Goal: Task Accomplishment & Management: Complete application form

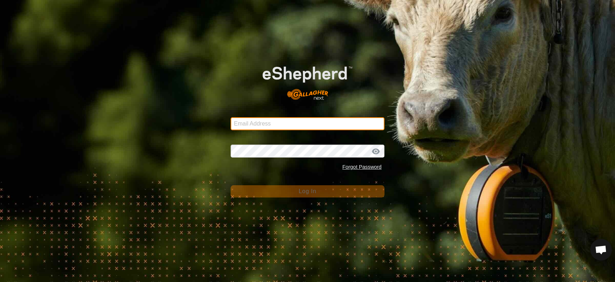
click at [260, 122] on input "Email Address" at bounding box center [308, 123] width 154 height 13
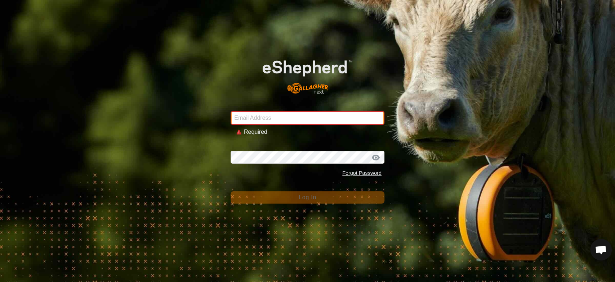
type input "[EMAIL_ADDRESS][DOMAIN_NAME]"
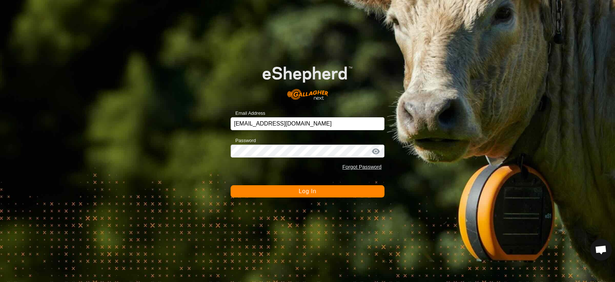
click at [292, 192] on button "Log In" at bounding box center [308, 192] width 154 height 12
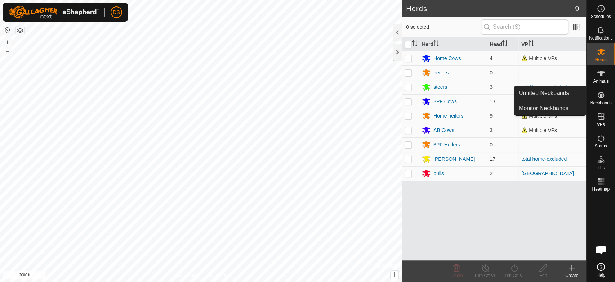
click at [603, 93] on icon at bounding box center [601, 95] width 9 height 9
click at [555, 90] on link "Unfitted Neckbands" at bounding box center [549, 93] width 71 height 14
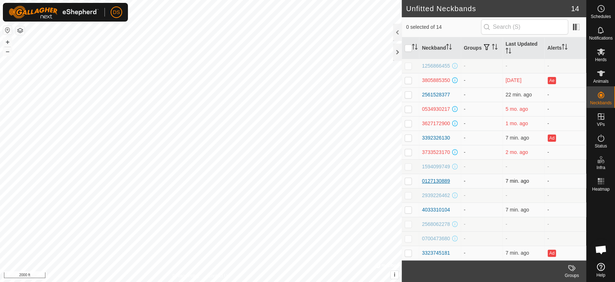
click at [428, 185] on div "0127130889" at bounding box center [436, 182] width 28 height 8
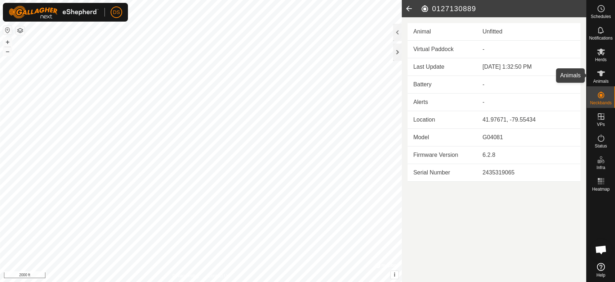
click at [599, 69] on icon at bounding box center [601, 73] width 9 height 9
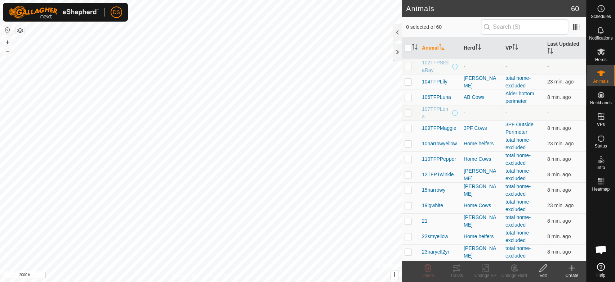
click at [571, 268] on icon at bounding box center [571, 268] width 5 height 0
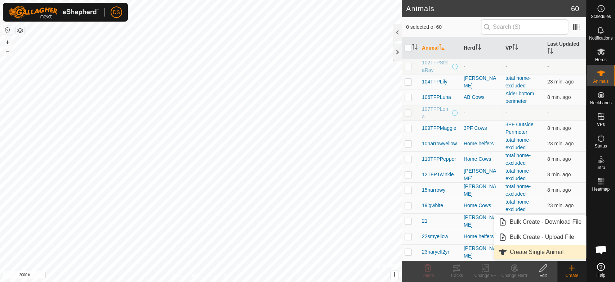
click at [510, 251] on link "Create Single Animal" at bounding box center [540, 252] width 92 height 14
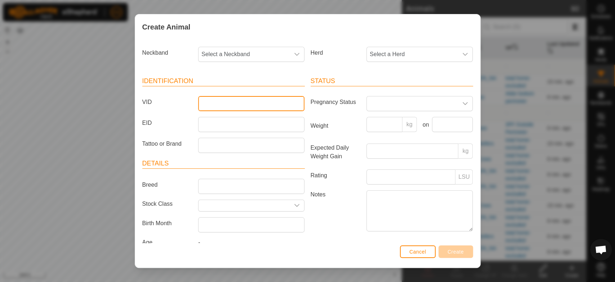
click at [210, 103] on input "VID" at bounding box center [251, 103] width 106 height 15
type input "14lgwjite"
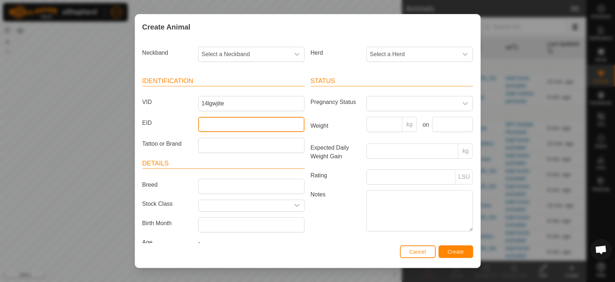
click at [202, 125] on input "EID" at bounding box center [251, 124] width 106 height 15
type input "6729"
click at [219, 56] on span "Select a Neckband" at bounding box center [243, 54] width 91 height 14
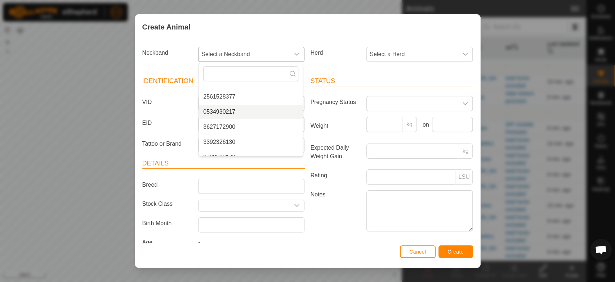
scroll to position [80, 0]
click at [219, 148] on span "0127130889" at bounding box center [219, 147] width 32 height 9
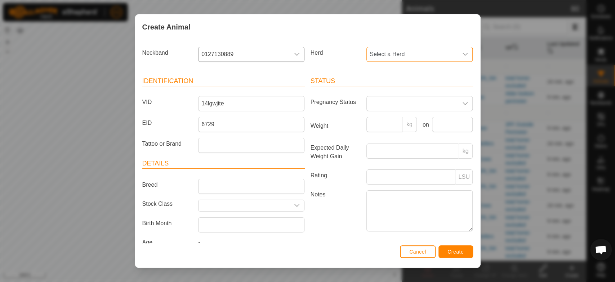
click at [376, 54] on span "Select a Herd" at bounding box center [412, 54] width 91 height 14
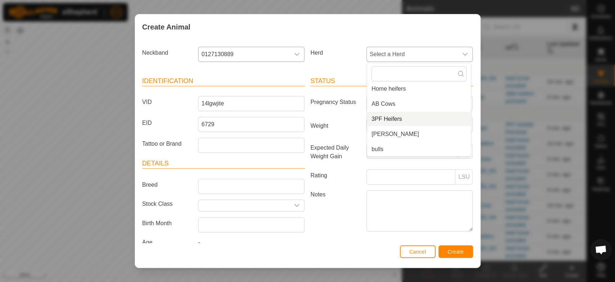
scroll to position [75, 0]
click at [385, 89] on li "Home heifers" at bounding box center [419, 92] width 104 height 14
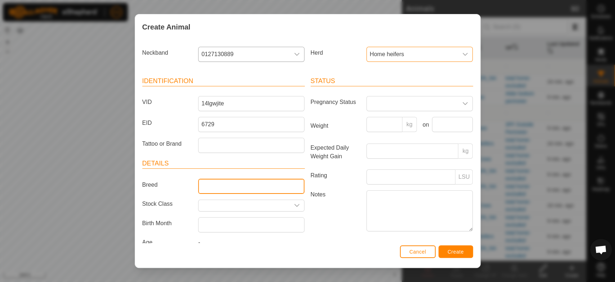
click at [228, 186] on input "Breed" at bounding box center [251, 186] width 106 height 15
type input "Piedmontese"
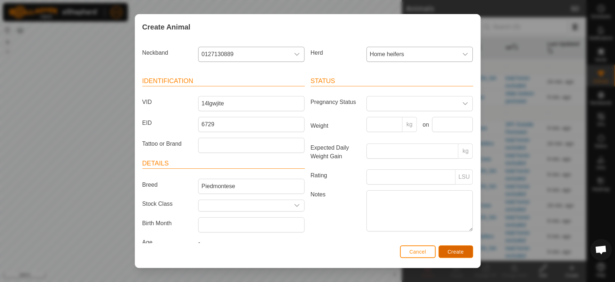
click at [453, 247] on button "Create" at bounding box center [455, 252] width 35 height 13
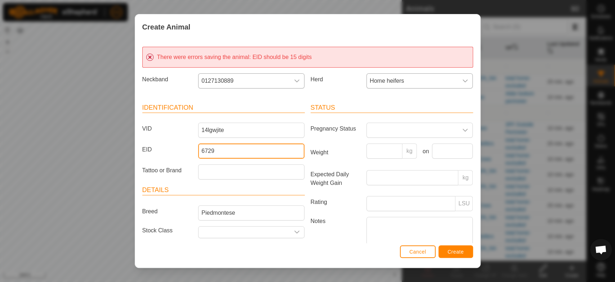
drag, startPoint x: 216, startPoint y: 150, endPoint x: 178, endPoint y: 153, distance: 37.5
click at [178, 153] on div "EID 6729" at bounding box center [223, 151] width 168 height 15
click at [450, 250] on span "Create" at bounding box center [455, 252] width 16 height 6
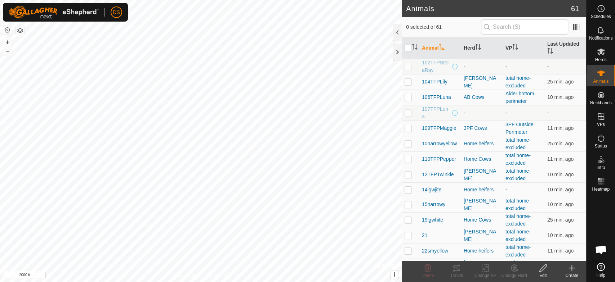
click at [428, 189] on span "14lgwjite" at bounding box center [431, 190] width 19 height 8
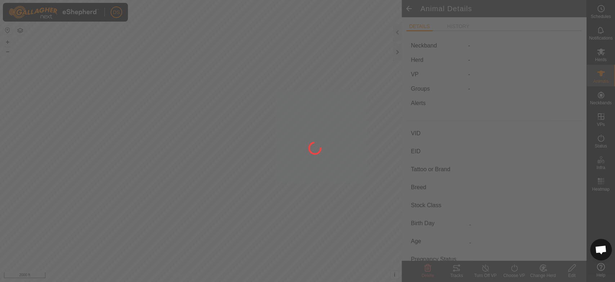
type input "14lgwjite"
type input "-"
type input "Piedmontese"
type input "-"
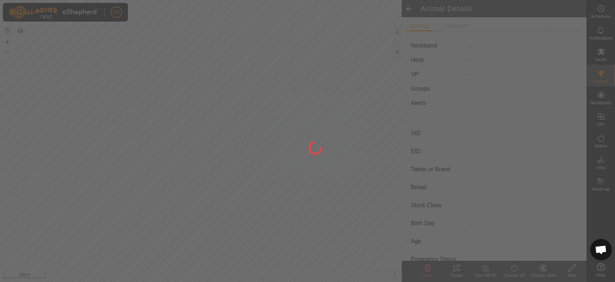
type input "0 kg"
type input "-"
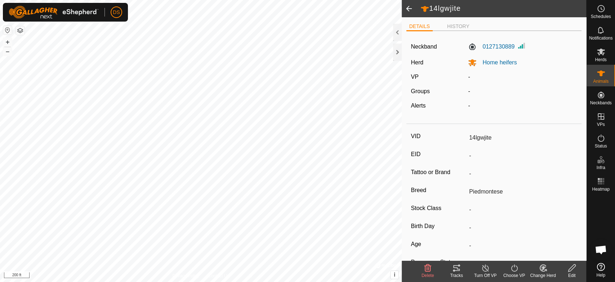
click at [178, 282] on html "DS Schedules Notifications Herds Animals Neckbands VPs Status Infra Heatmap Hel…" at bounding box center [307, 141] width 615 height 282
click at [197, 282] on html "DS Schedules Notifications Herds Animals Neckbands VPs Status Infra Heatmap Hel…" at bounding box center [307, 141] width 615 height 282
